Goal: Task Accomplishment & Management: Manage account settings

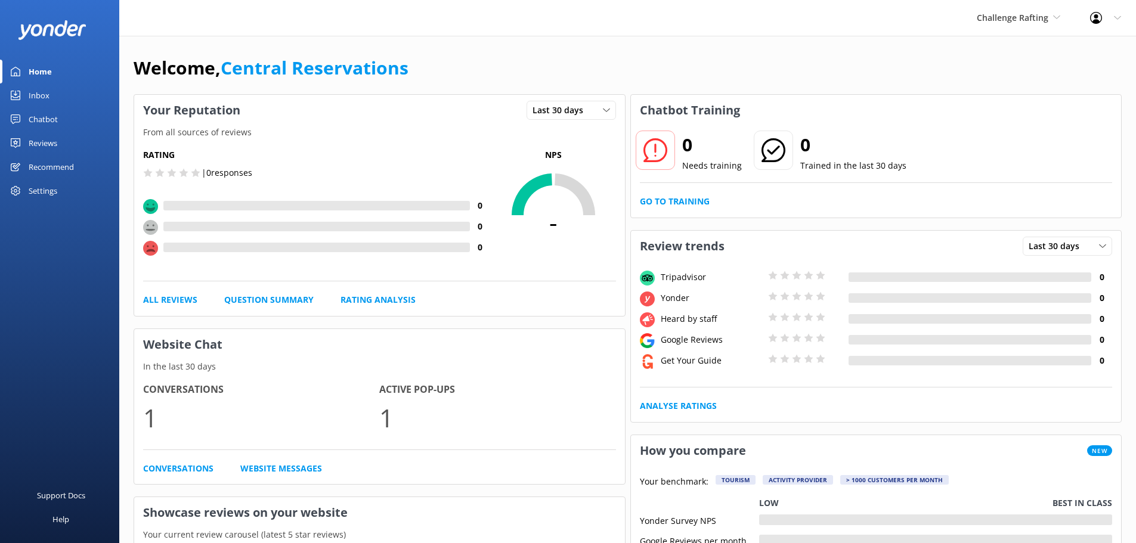
click at [34, 97] on div "Inbox" at bounding box center [39, 96] width 21 height 24
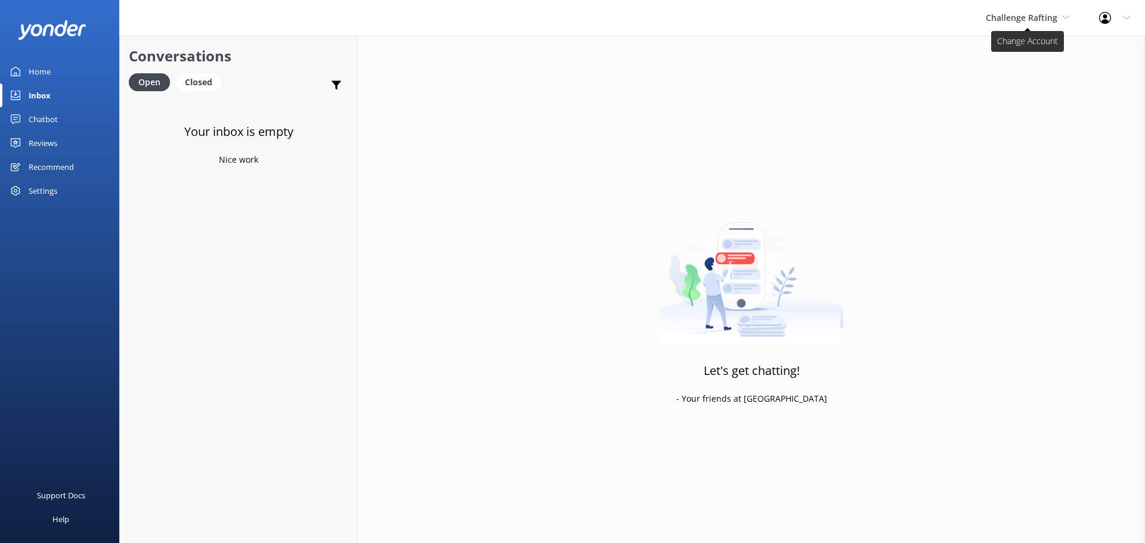
click at [1031, 21] on span "Challenge Rafting" at bounding box center [1022, 17] width 72 height 11
click at [1051, 47] on link "Milford Sound Scenic Flights" at bounding box center [1030, 50] width 119 height 29
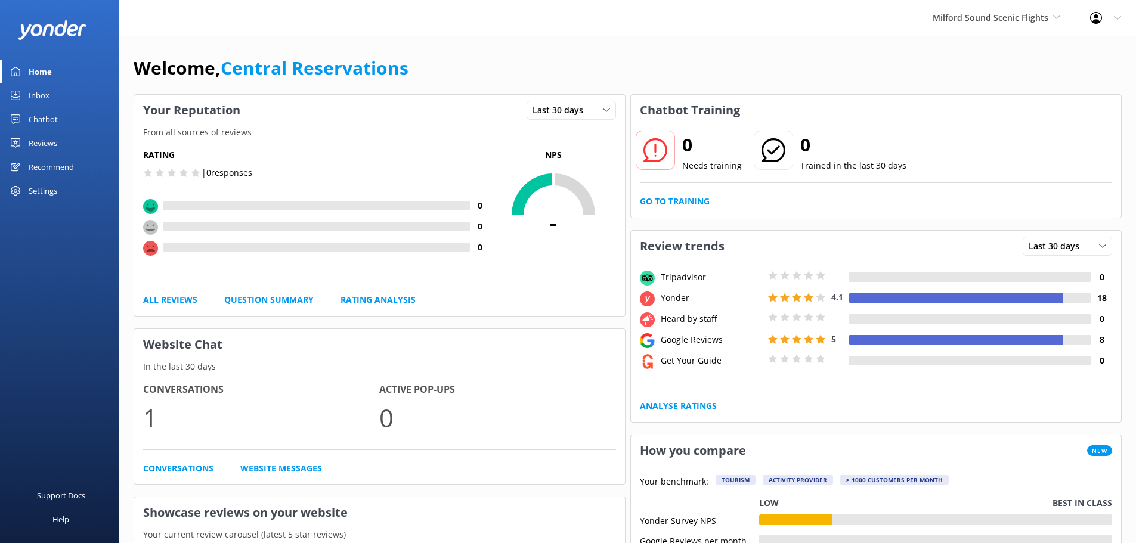
click at [33, 95] on div "Inbox" at bounding box center [39, 96] width 21 height 24
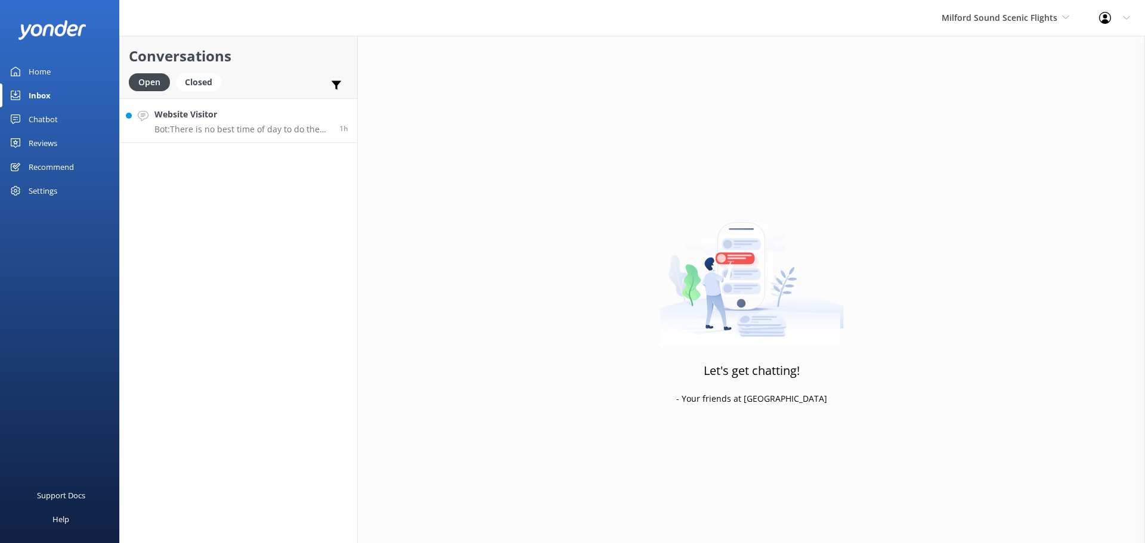
click at [263, 113] on h4 "Website Visitor" at bounding box center [242, 114] width 176 height 13
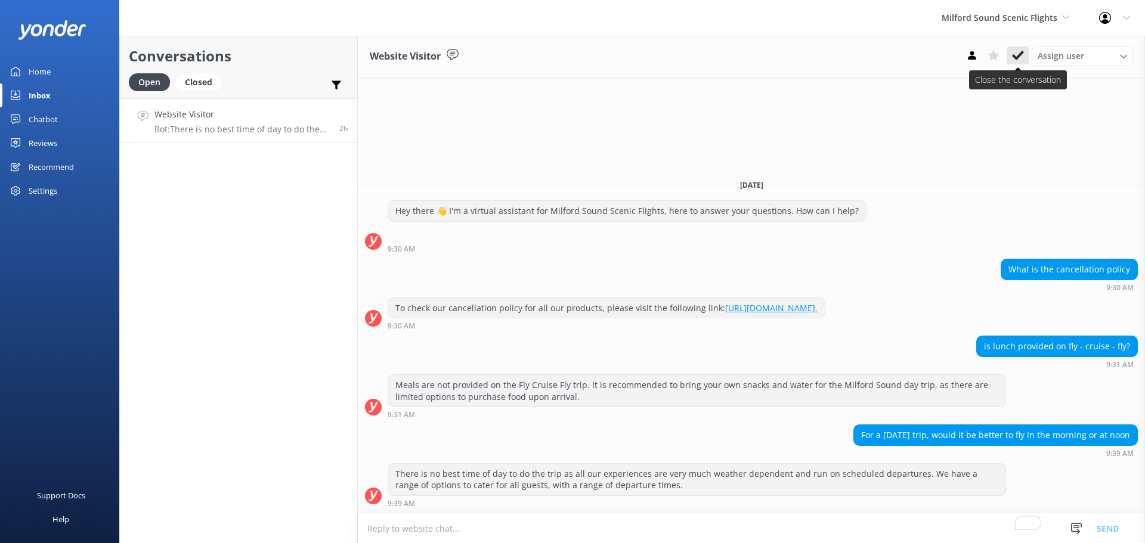
click at [1028, 56] on button at bounding box center [1018, 56] width 21 height 18
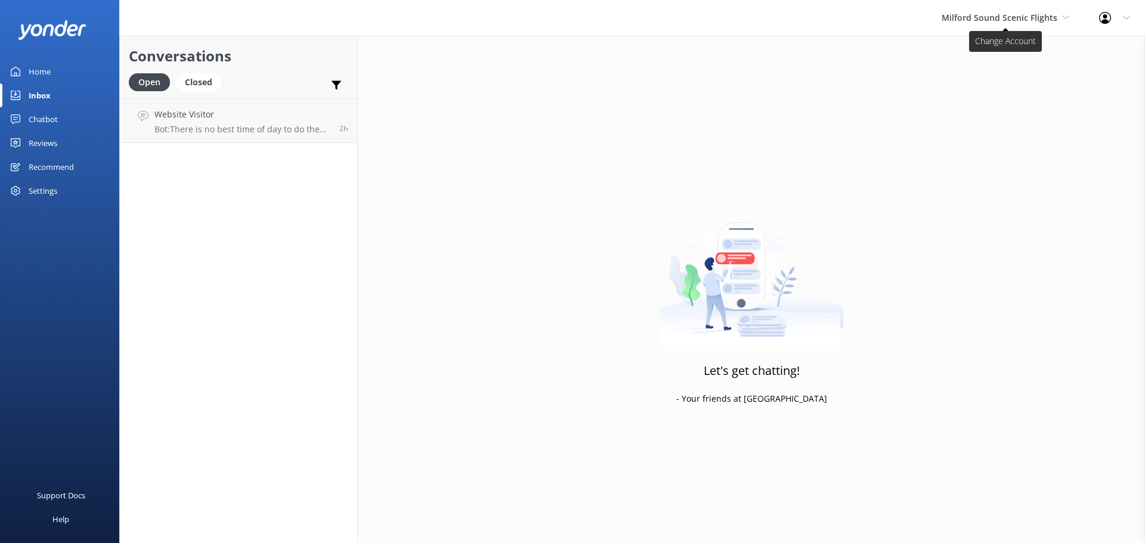
click at [1042, 21] on span "Milford Sound Scenic Flights" at bounding box center [1000, 17] width 116 height 11
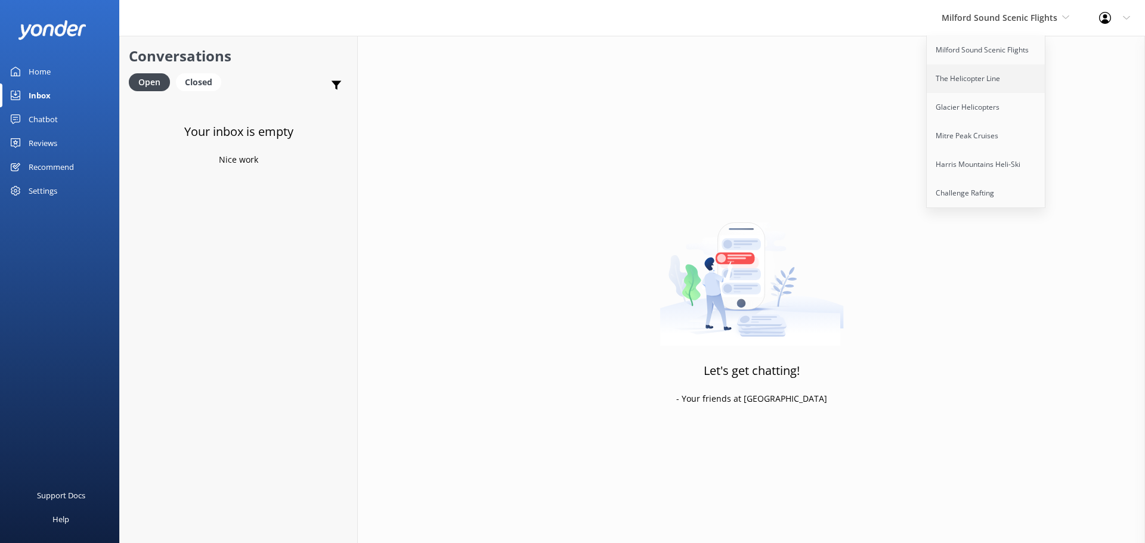
click at [1012, 70] on link "The Helicopter Line" at bounding box center [986, 78] width 119 height 29
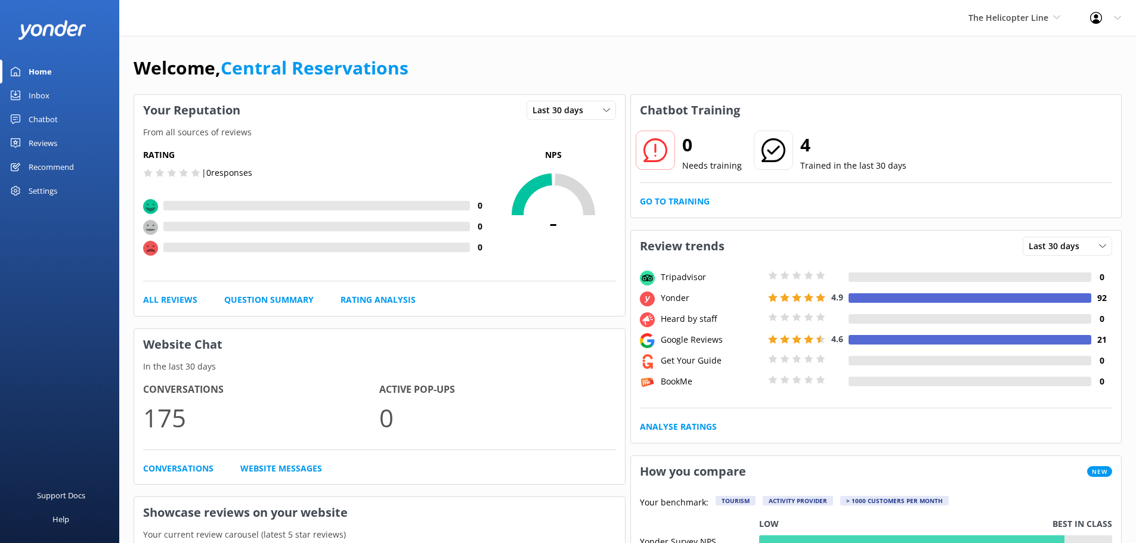
click at [33, 96] on div "Inbox" at bounding box center [39, 96] width 21 height 24
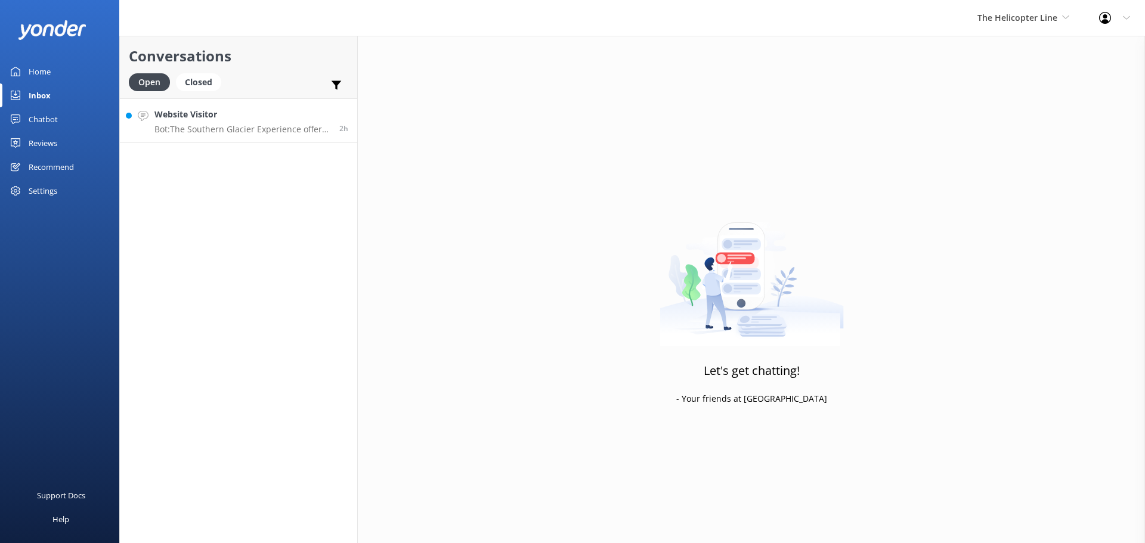
click at [279, 110] on h4 "Website Visitor" at bounding box center [242, 114] width 176 height 13
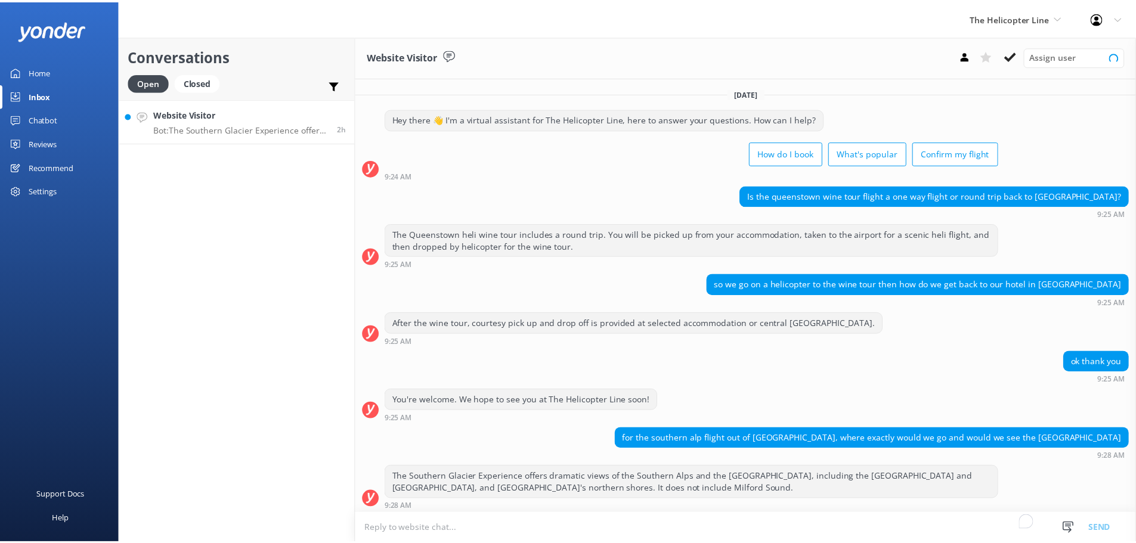
scroll to position [4, 0]
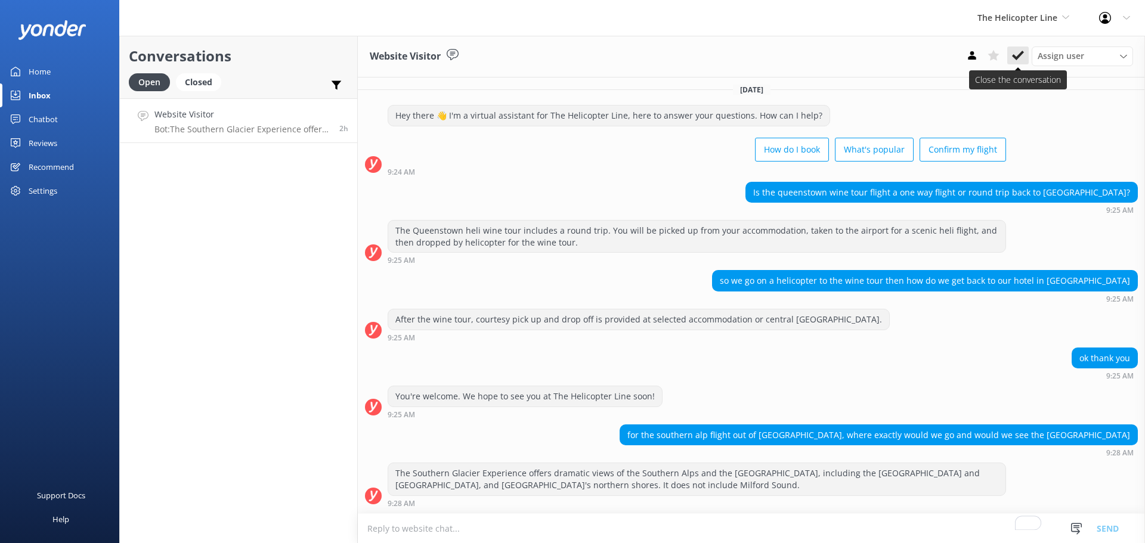
click at [1020, 59] on icon at bounding box center [1018, 56] width 12 height 12
click at [1021, 18] on span "The Helicopter Line" at bounding box center [1018, 17] width 80 height 11
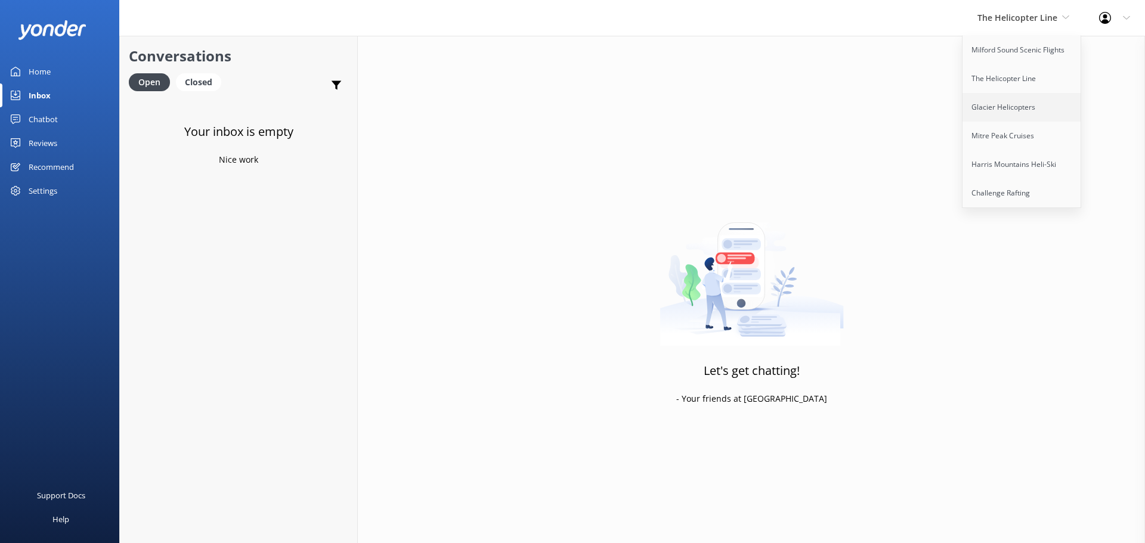
click at [1025, 101] on link "Glacier Helicopters" at bounding box center [1022, 107] width 119 height 29
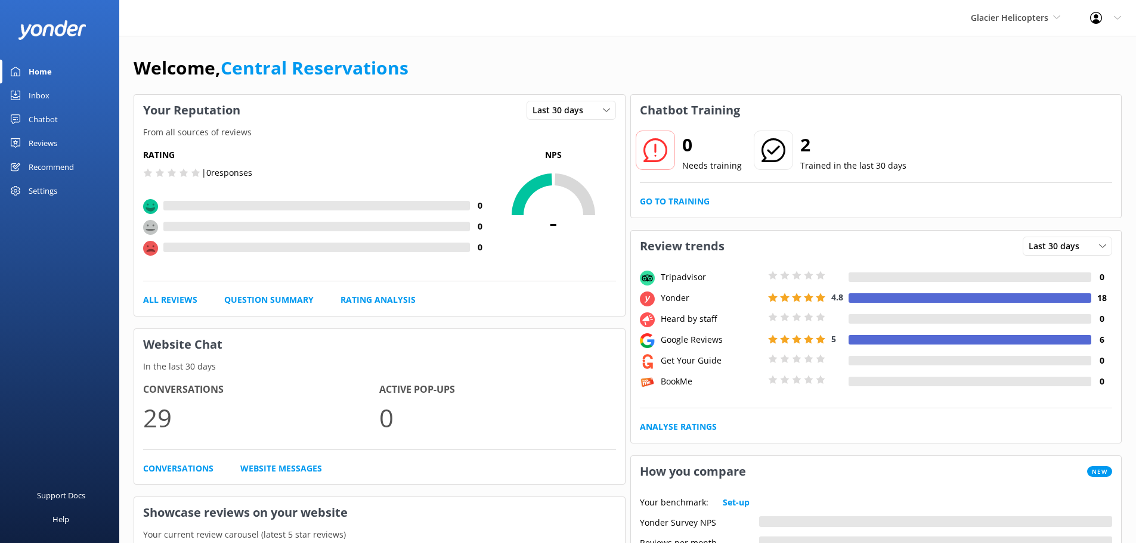
drag, startPoint x: 664, startPoint y: 66, endPoint x: 615, endPoint y: 1, distance: 81.8
click at [664, 66] on div "Welcome, Central Reservations" at bounding box center [628, 74] width 988 height 41
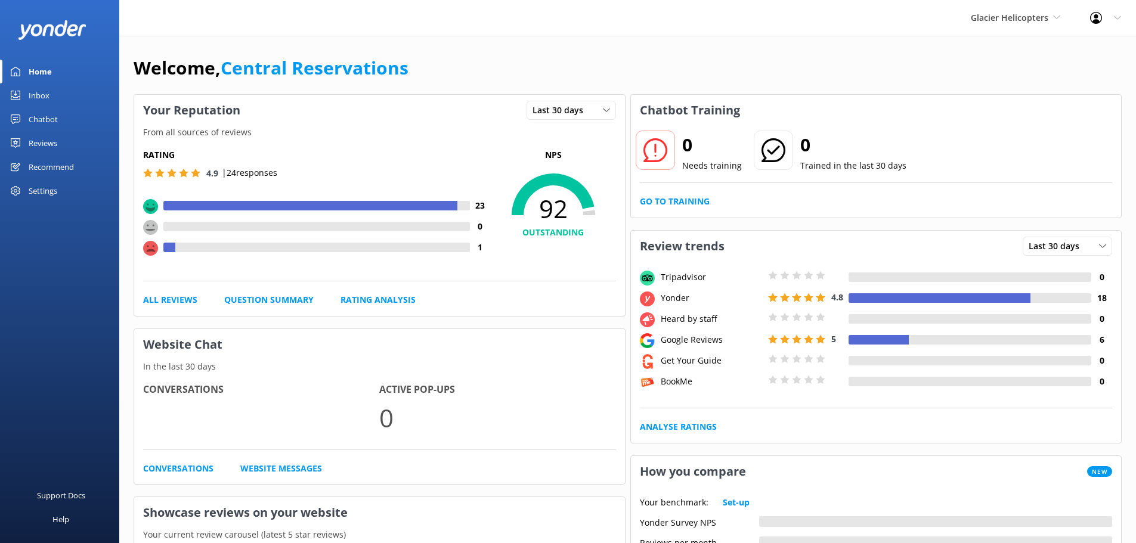
click at [39, 98] on div "Inbox" at bounding box center [39, 96] width 21 height 24
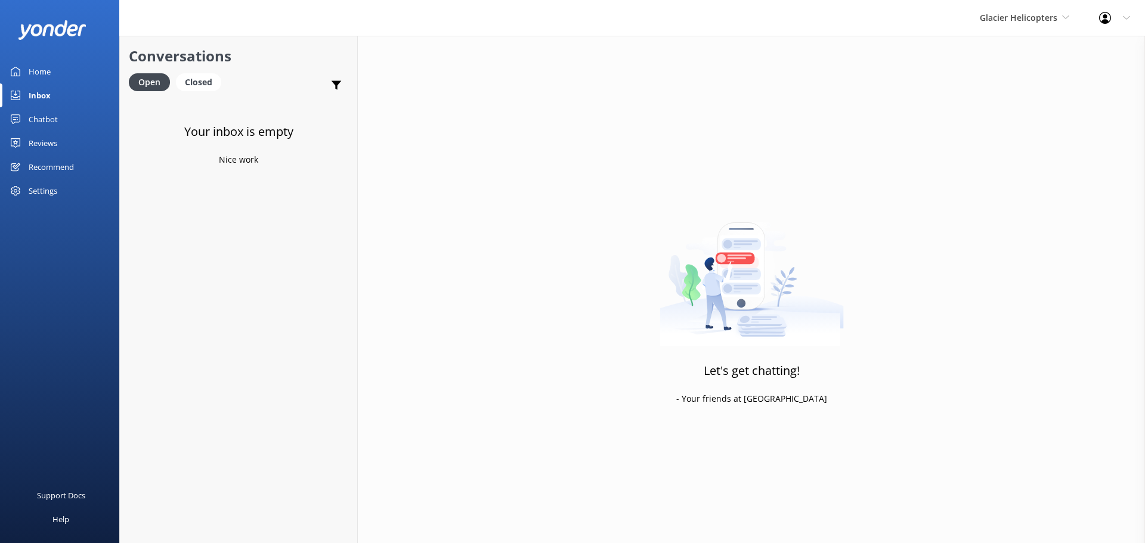
click at [1039, 35] on div "Glacier Helicopters Milford Sound Scenic Flights The Helicopter Line Glacier He…" at bounding box center [1024, 18] width 119 height 36
click at [1038, 27] on div "Glacier Helicopters Milford Sound Scenic Flights The Helicopter Line Glacier He…" at bounding box center [1024, 18] width 119 height 36
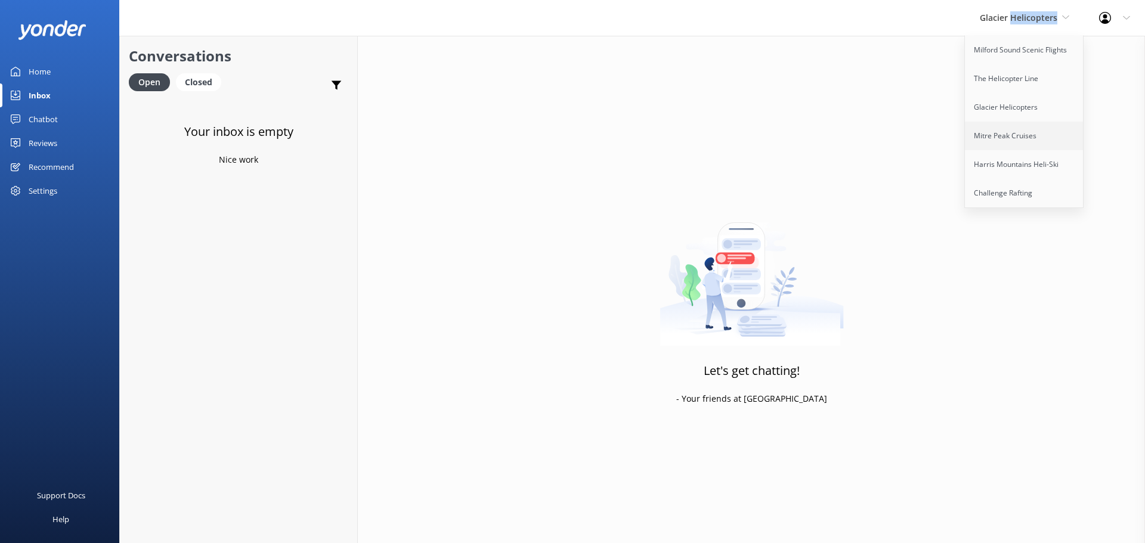
click at [1008, 144] on link "Mitre Peak Cruises" at bounding box center [1024, 136] width 119 height 29
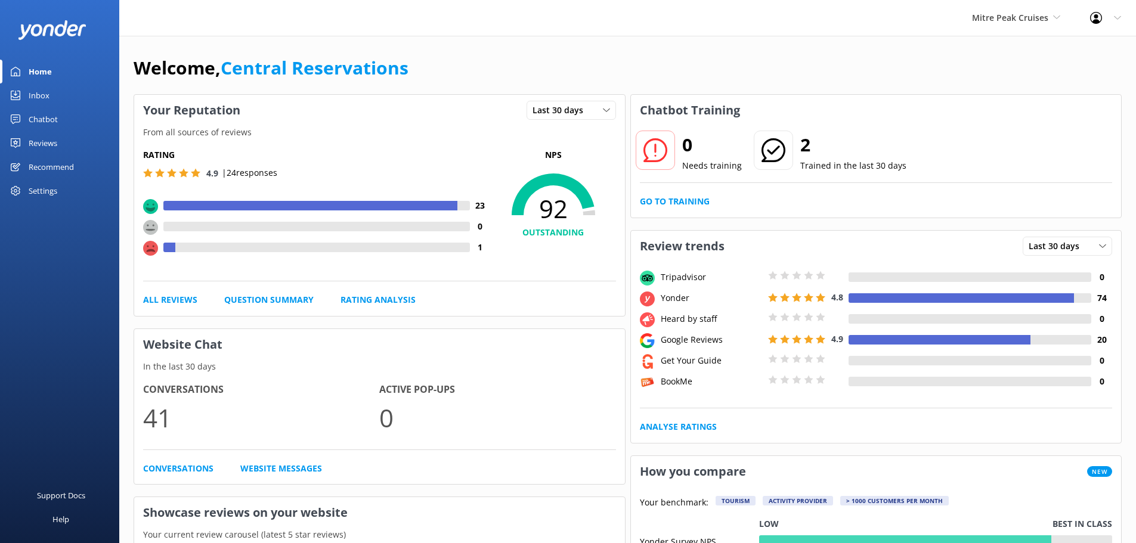
click at [35, 95] on div "Inbox" at bounding box center [39, 96] width 21 height 24
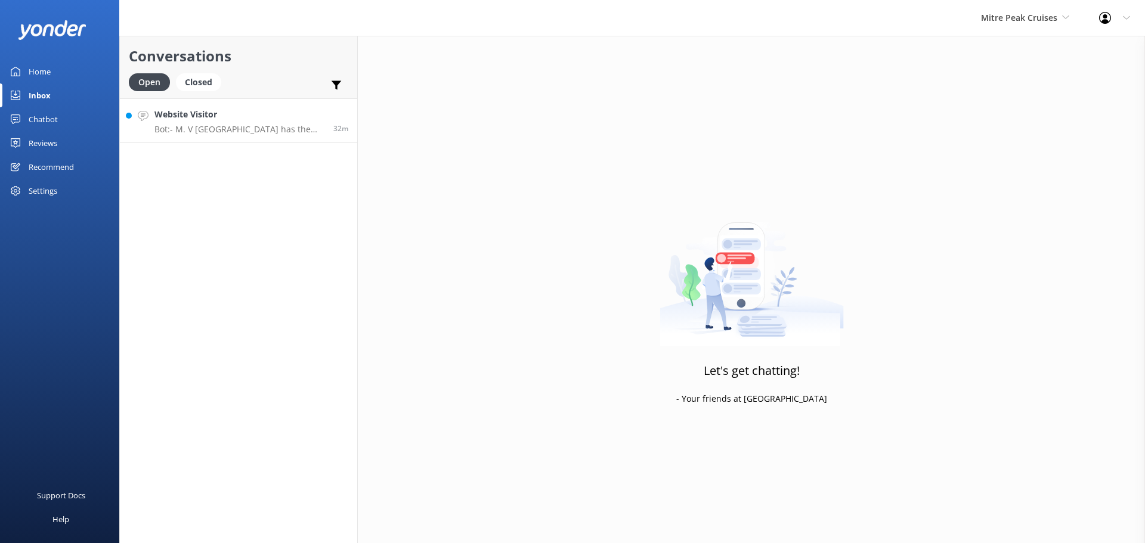
click at [290, 108] on h4 "Website Visitor" at bounding box center [239, 114] width 170 height 13
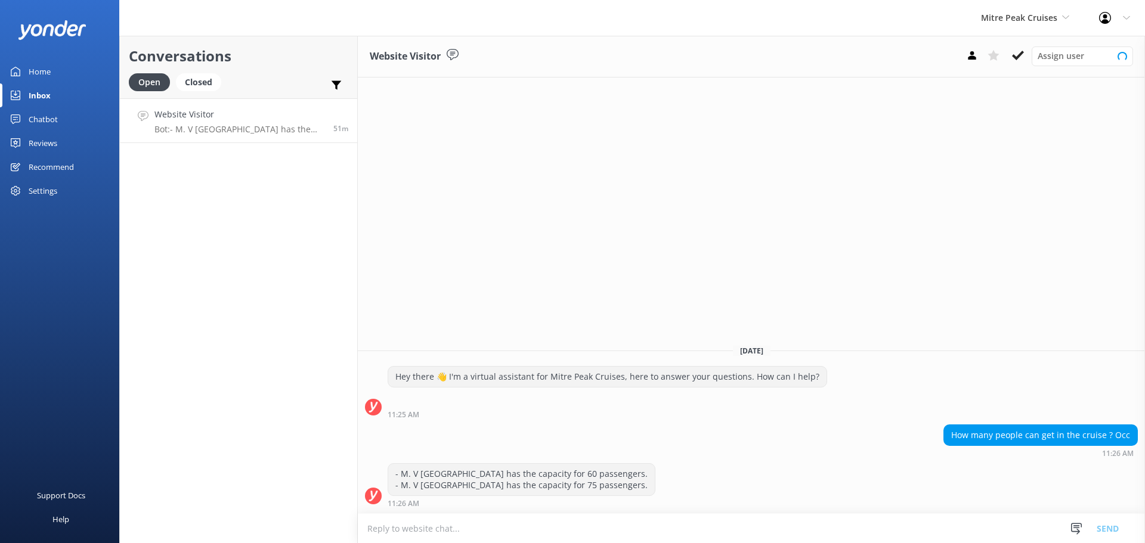
click at [196, 123] on div "Website Visitor Bot: - M. V [GEOGRAPHIC_DATA] has the capacity for 60 passenger…" at bounding box center [239, 121] width 170 height 26
click at [1022, 60] on icon at bounding box center [1018, 56] width 12 height 12
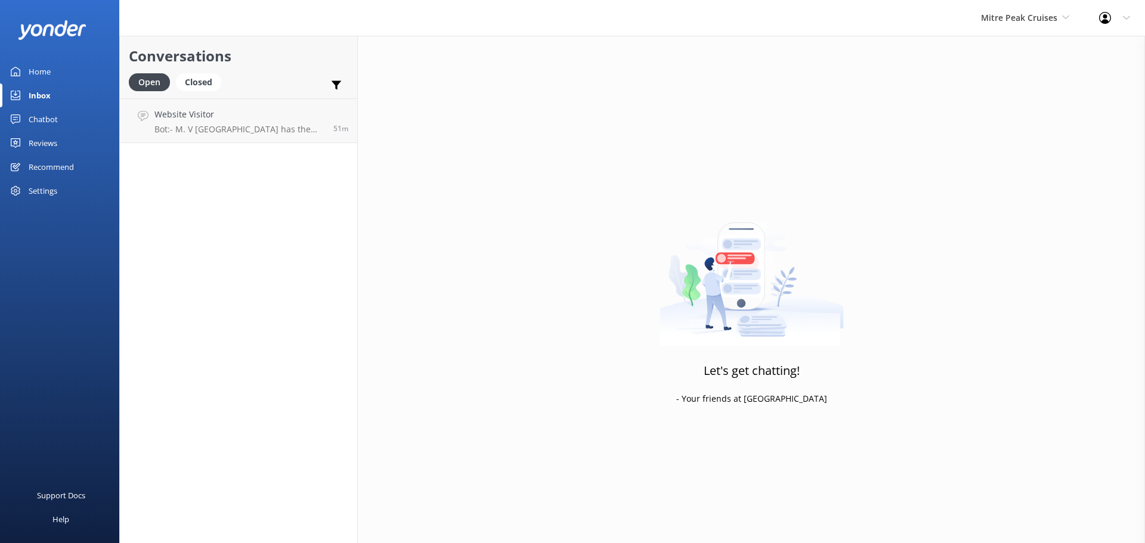
click at [1023, 26] on div "Mitre Peak Cruises Milford Sound Scenic Flights The Helicopter Line Glacier Hel…" at bounding box center [1025, 18] width 118 height 36
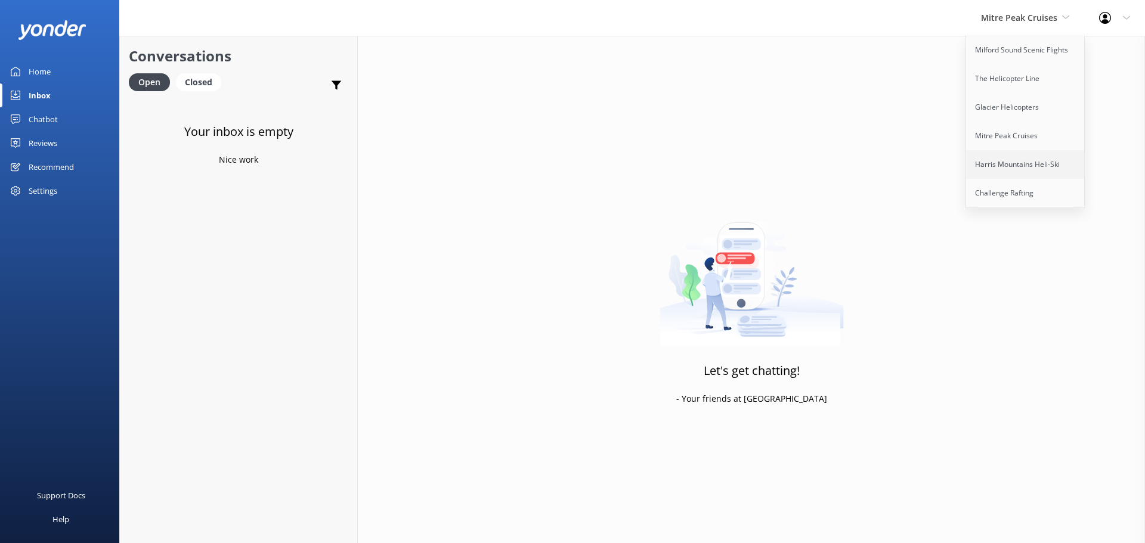
click at [1029, 171] on link "Harris Mountains Heli-Ski" at bounding box center [1025, 164] width 119 height 29
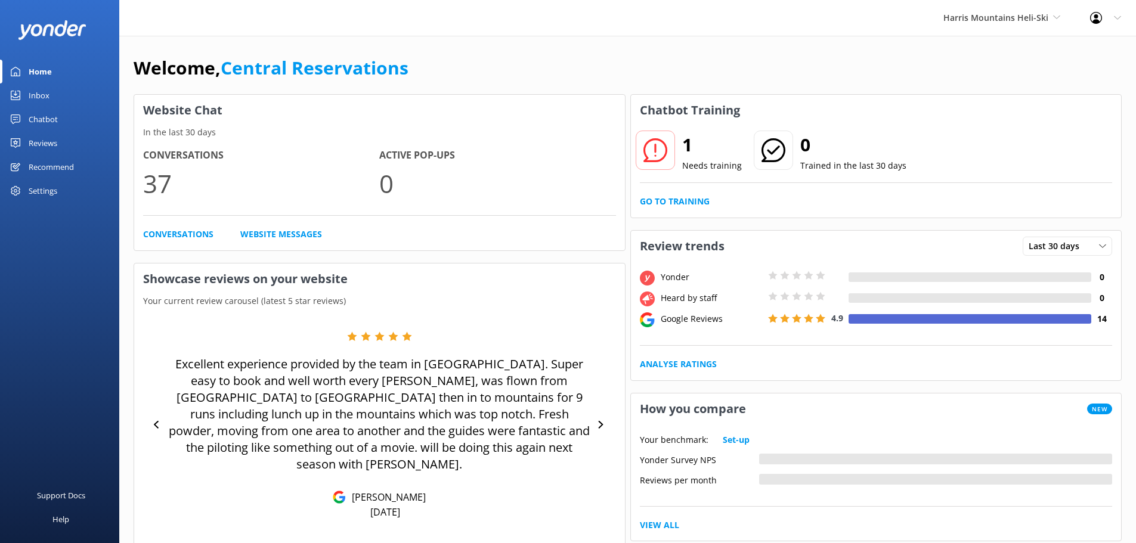
click at [56, 97] on link "Inbox" at bounding box center [59, 96] width 119 height 24
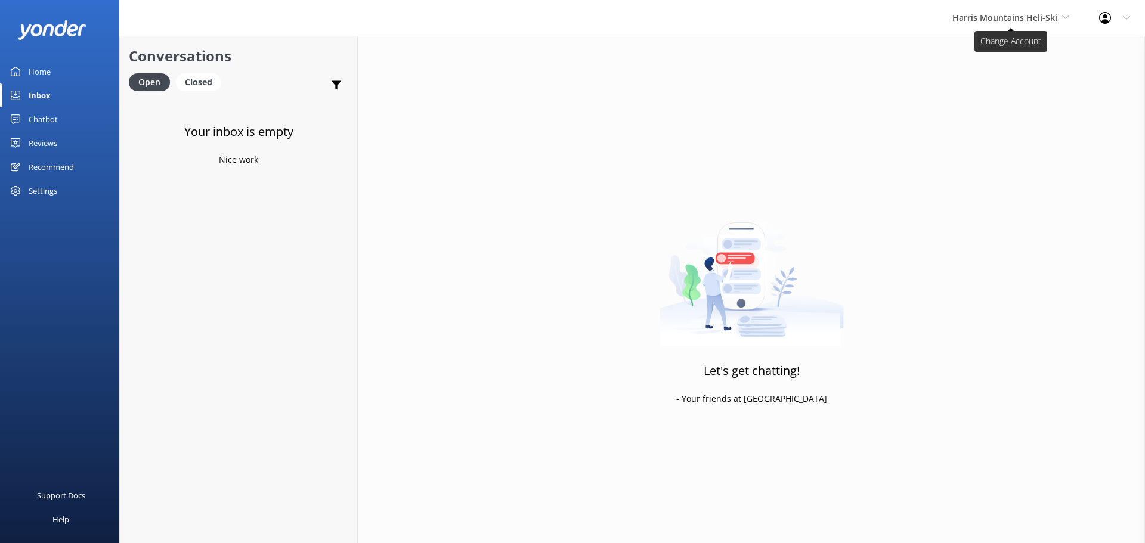
click at [1013, 17] on span "Harris Mountains Heli-Ski" at bounding box center [1005, 17] width 105 height 11
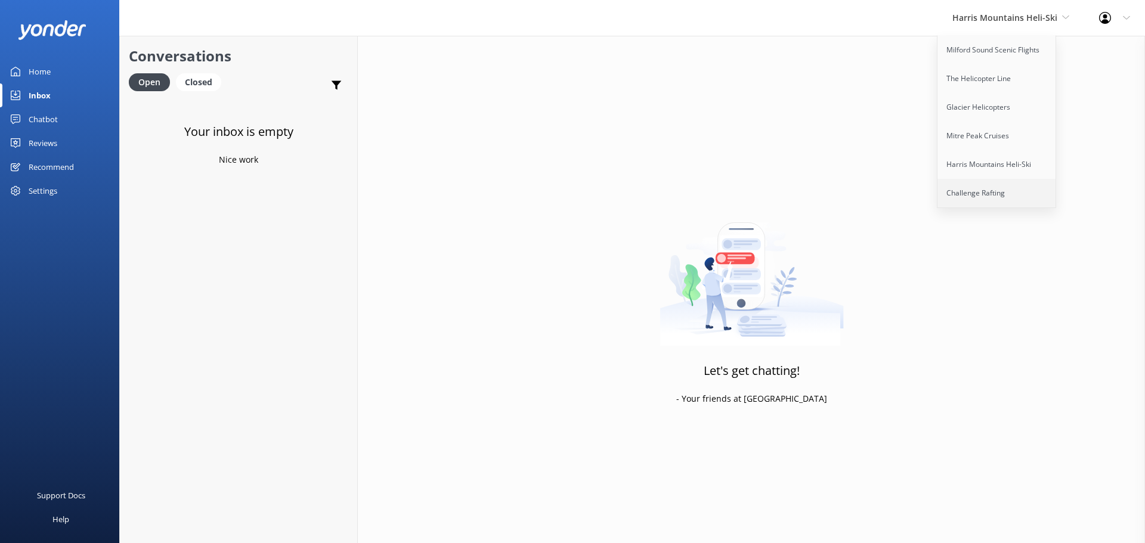
click at [971, 202] on link "Challenge Rafting" at bounding box center [997, 193] width 119 height 29
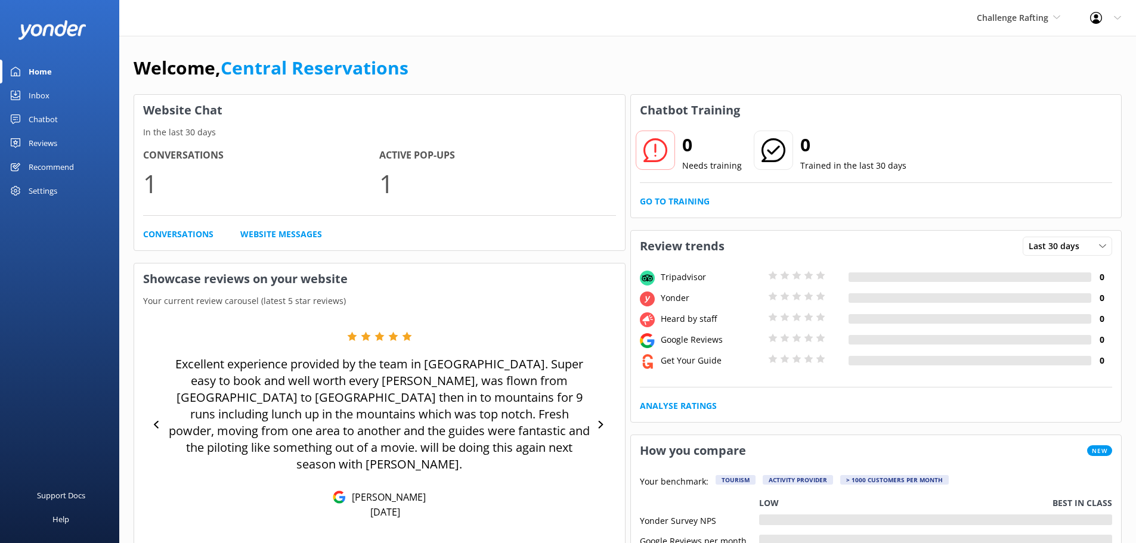
click at [47, 97] on div "Inbox" at bounding box center [39, 96] width 21 height 24
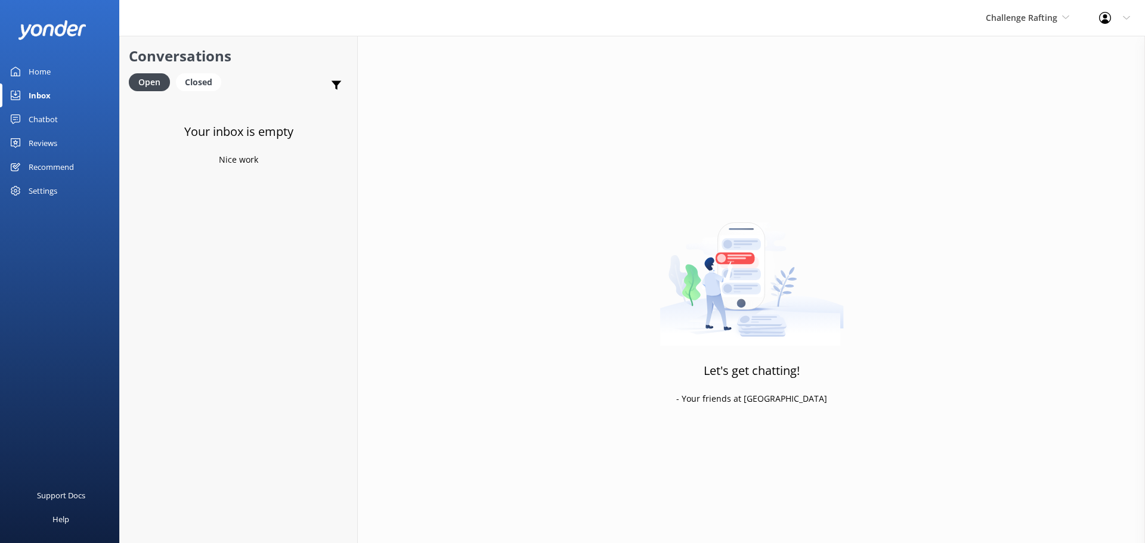
click at [62, 97] on link "Inbox" at bounding box center [59, 96] width 119 height 24
